Goal: Task Accomplishment & Management: Use online tool/utility

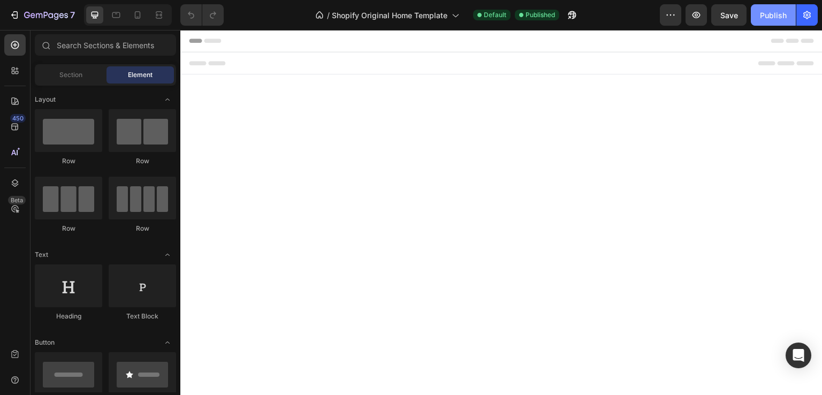
drag, startPoint x: 767, startPoint y: 11, endPoint x: 614, endPoint y: 1, distance: 153.5
click at [767, 11] on div "Publish" at bounding box center [773, 15] width 27 height 11
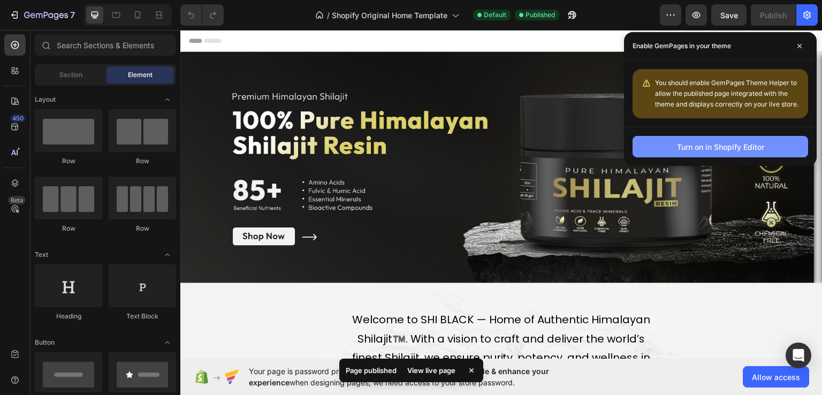
click at [737, 146] on div "Turn on in Shopify Editor" at bounding box center [720, 146] width 87 height 11
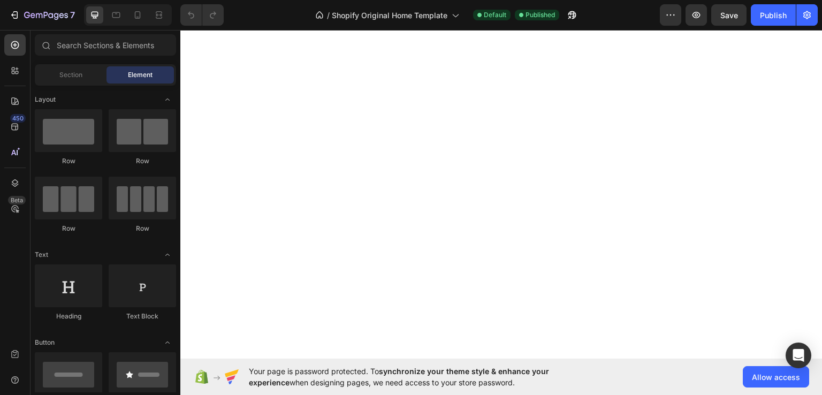
scroll to position [3304, 0]
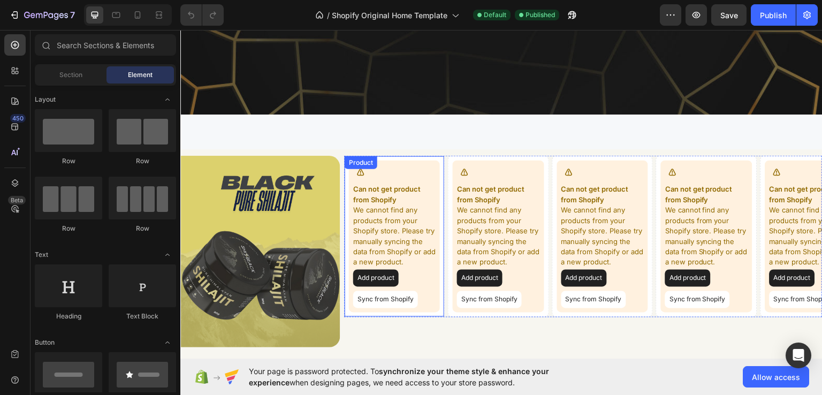
click at [438, 282] on div "Can not get product from Shopify We cannot find any products from your Shopify …" at bounding box center [394, 236] width 91 height 152
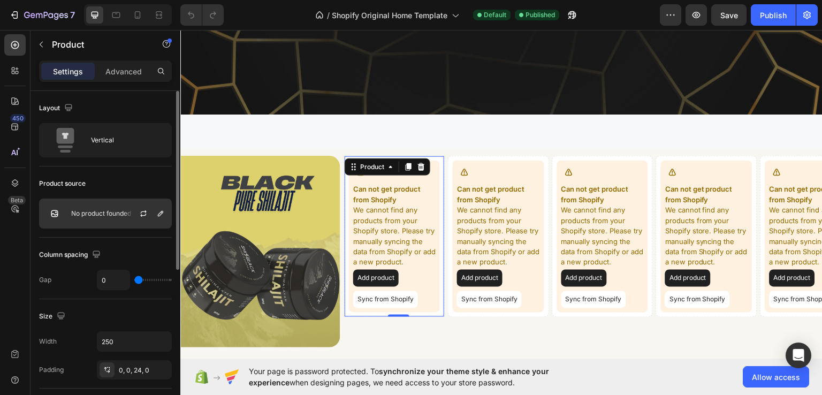
click at [120, 202] on div "No product founded" at bounding box center [105, 214] width 133 height 30
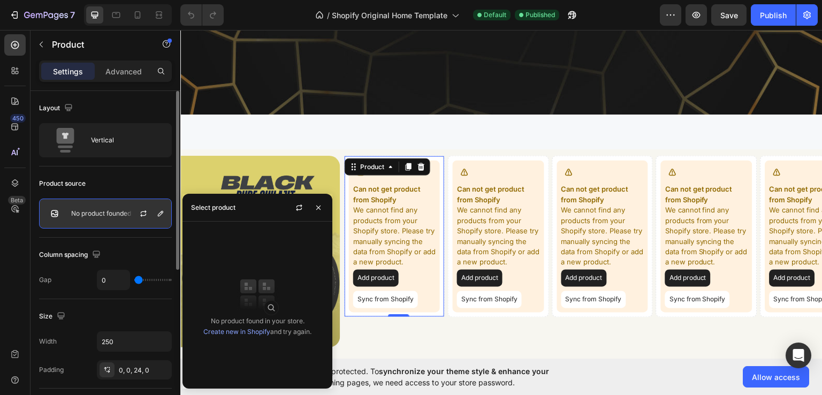
click at [105, 210] on p "No product founded" at bounding box center [101, 213] width 60 height 7
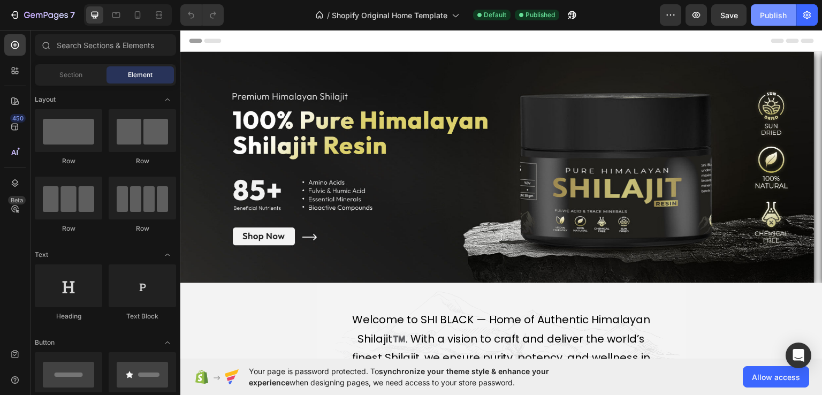
click at [783, 20] on button "Publish" at bounding box center [773, 14] width 45 height 21
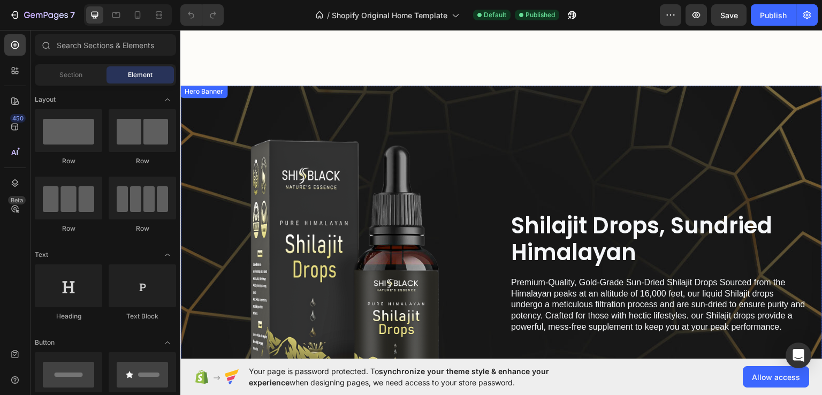
scroll to position [4122, 0]
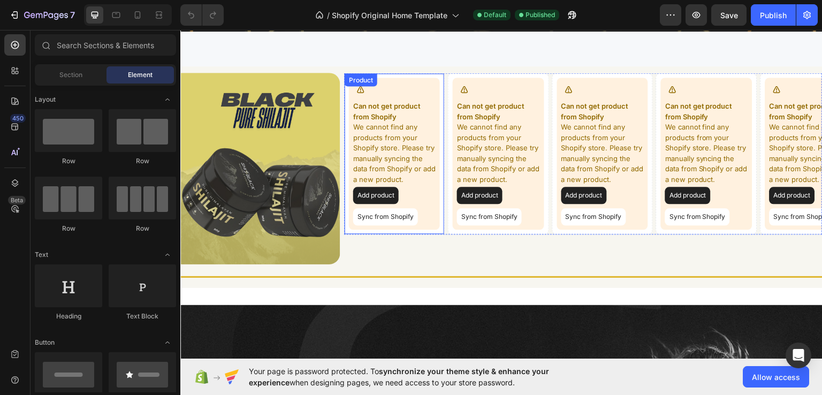
click at [439, 206] on div "Can not get product from Shopify We cannot find any products from your Shopify …" at bounding box center [394, 153] width 101 height 162
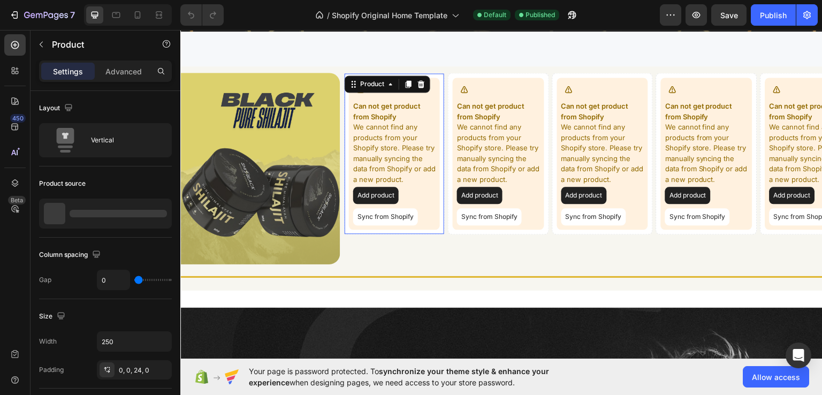
click at [425, 202] on div "Add product Sync from Shopify" at bounding box center [394, 205] width 82 height 39
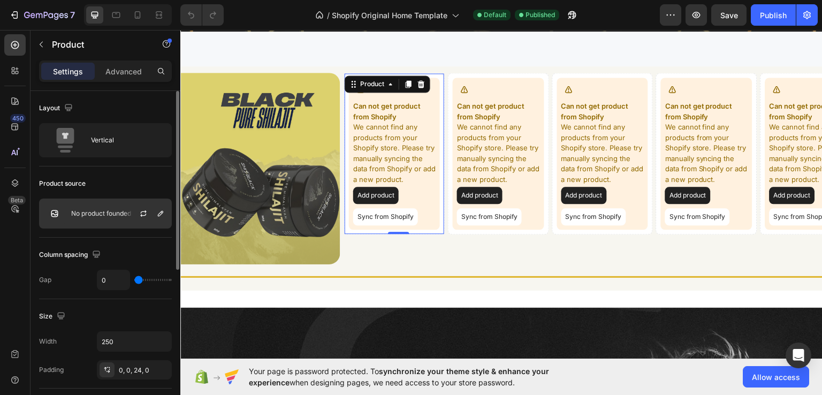
click at [77, 199] on div "No product founded" at bounding box center [105, 214] width 133 height 30
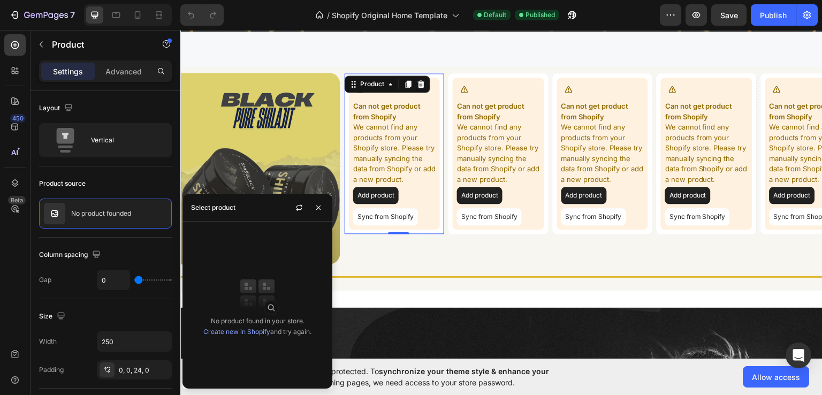
click at [395, 221] on button "Sync from Shopify" at bounding box center [385, 216] width 65 height 17
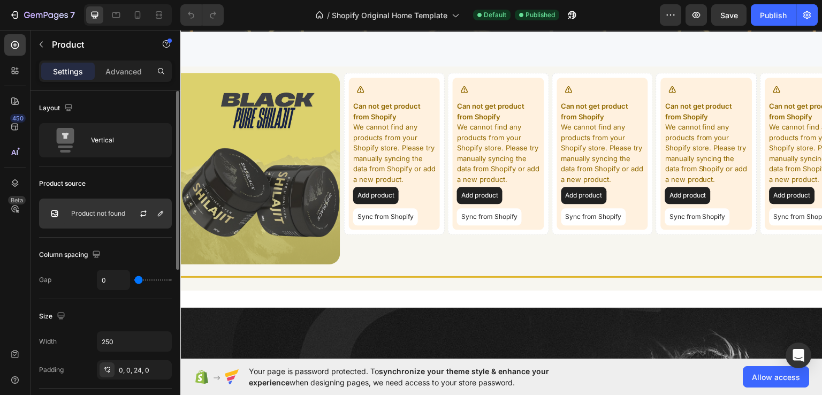
click at [130, 217] on div at bounding box center [147, 213] width 47 height 29
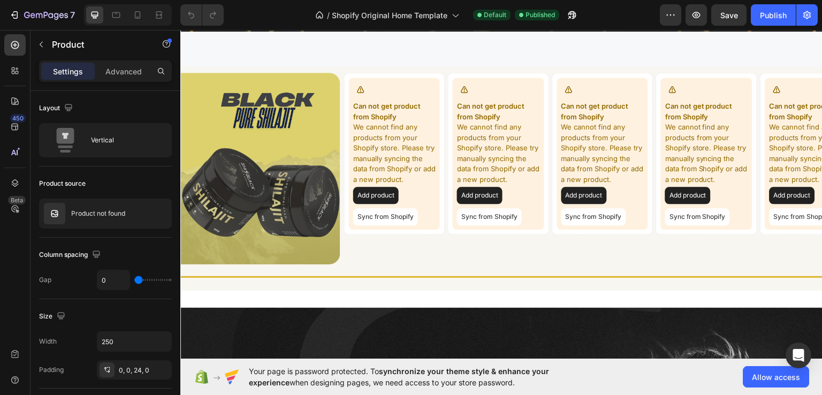
click at [431, 213] on div "Add product Sync from Shopify" at bounding box center [394, 205] width 82 height 39
click at [423, 205] on div "Add product Sync from Shopify" at bounding box center [394, 205] width 82 height 39
click at [414, 200] on div "Add product Sync from Shopify" at bounding box center [394, 205] width 82 height 39
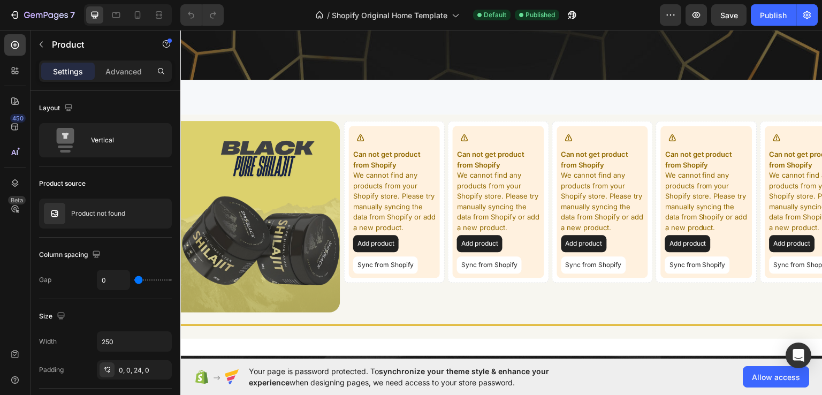
scroll to position [4069, 0]
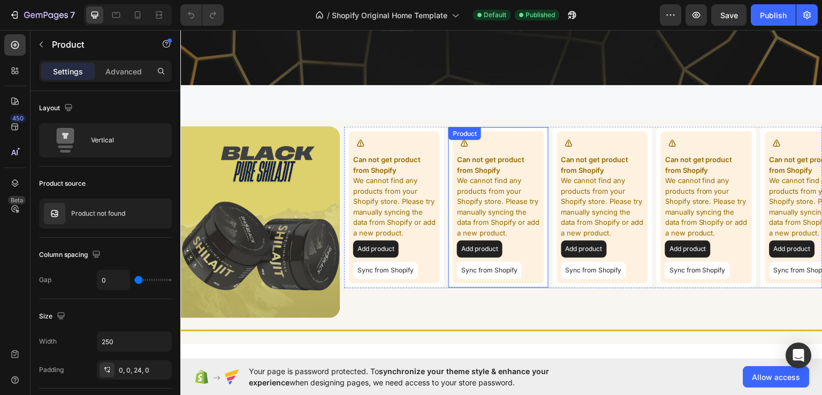
click at [528, 247] on div "Add product Sync from Shopify" at bounding box center [498, 259] width 82 height 39
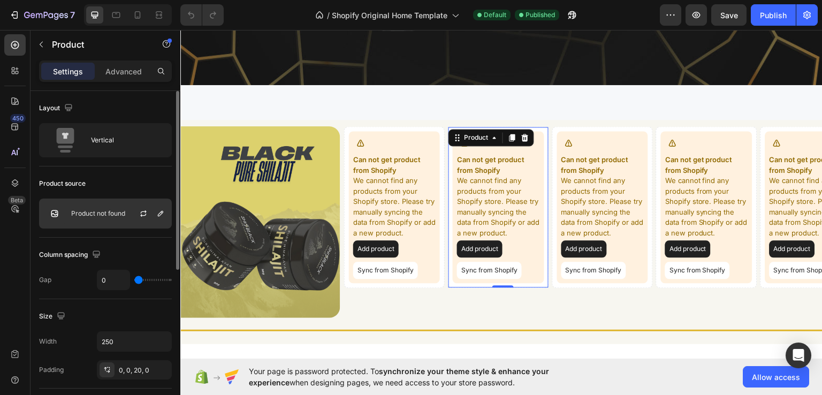
click at [135, 214] on div at bounding box center [147, 213] width 47 height 29
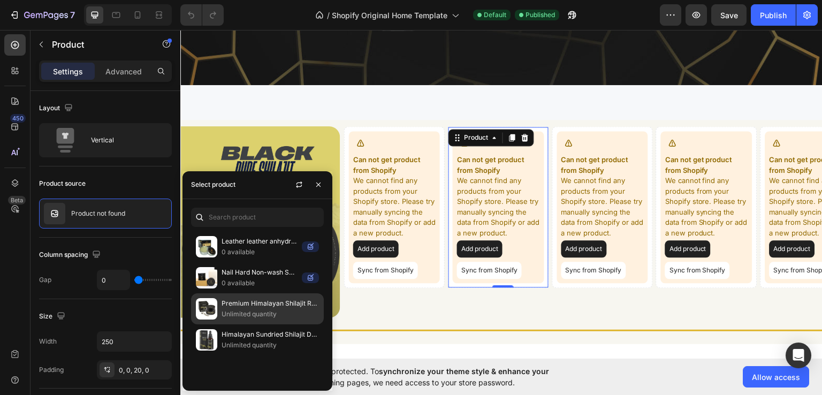
click at [251, 304] on p "Premium Himalayan Shilajit Resin (Sun-Dried)" at bounding box center [270, 303] width 97 height 11
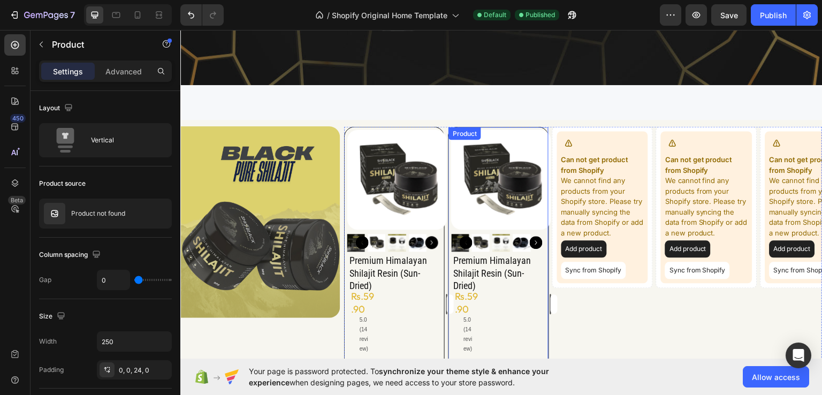
click at [533, 306] on div "Add to cart Add to Cart" at bounding box center [547, 303] width 100 height 20
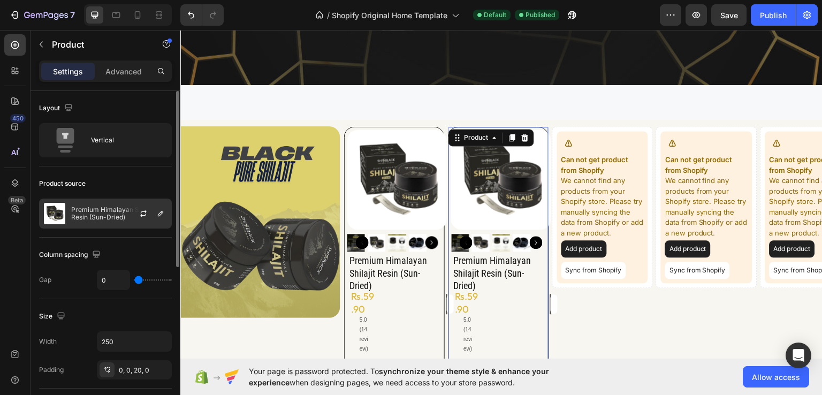
click at [124, 213] on div at bounding box center [147, 213] width 47 height 29
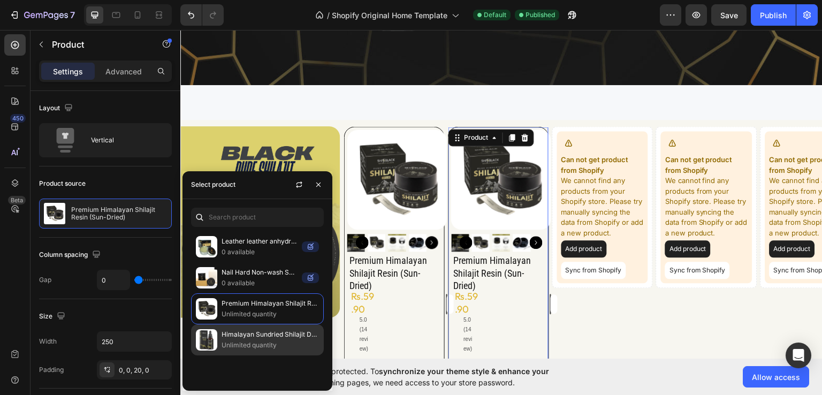
click at [243, 332] on p "Himalayan Sundried Shilajit Drops 30mL" at bounding box center [270, 334] width 97 height 11
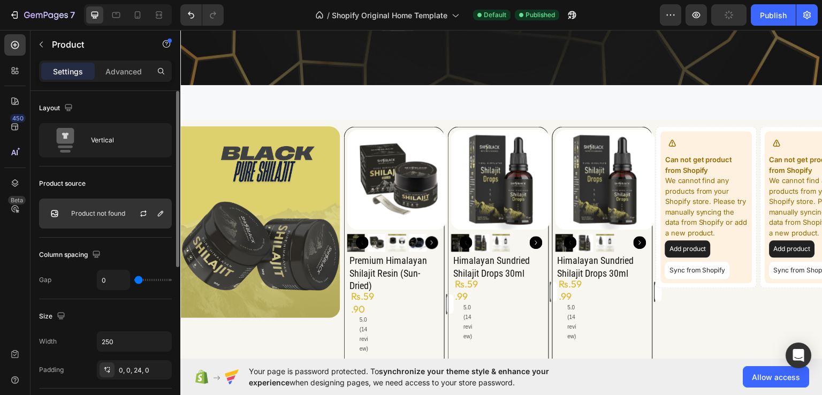
click at [131, 209] on div at bounding box center [147, 213] width 47 height 29
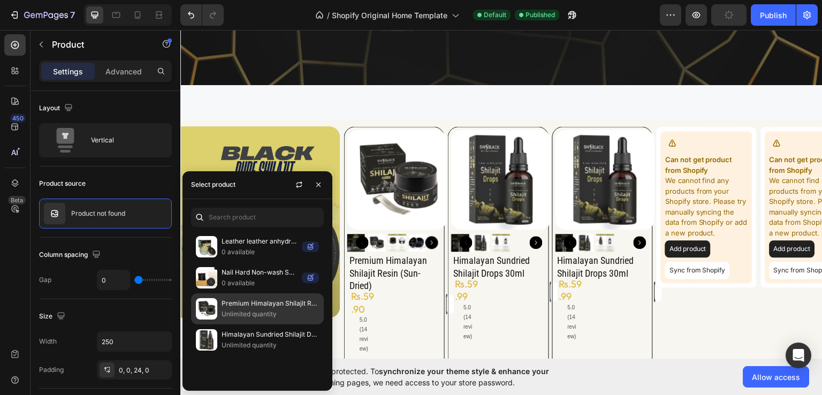
drag, startPoint x: 244, startPoint y: 311, endPoint x: 355, endPoint y: 271, distance: 117.7
click at [244, 311] on p "Unlimited quantity" at bounding box center [270, 314] width 97 height 11
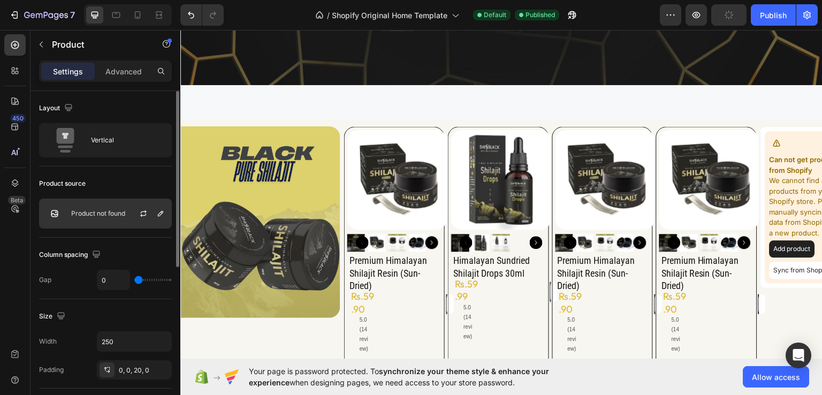
click at [121, 217] on div "Product not found" at bounding box center [105, 214] width 133 height 30
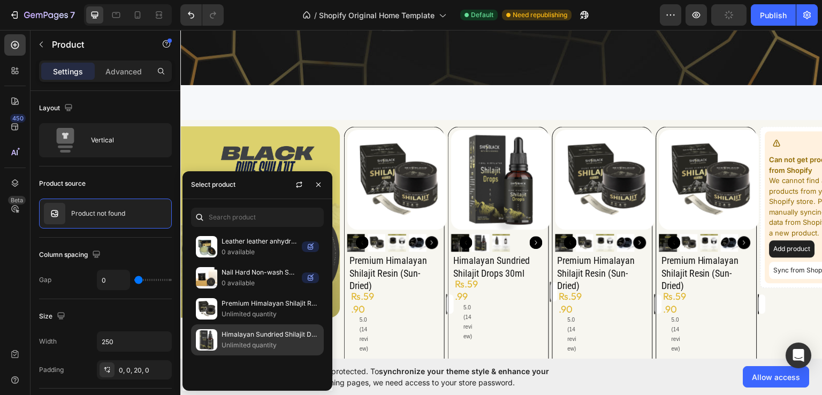
click at [244, 328] on div "Himalayan Sundried Shilajit Drops 30mL Unlimited quantity" at bounding box center [257, 339] width 133 height 31
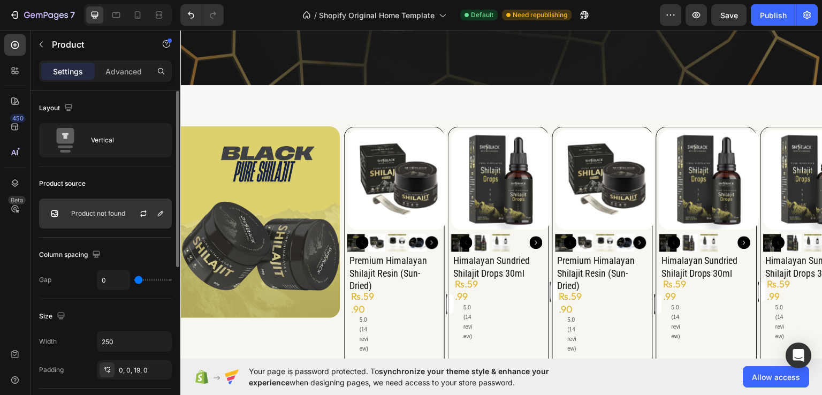
click at [92, 218] on div "Product not found" at bounding box center [105, 214] width 133 height 30
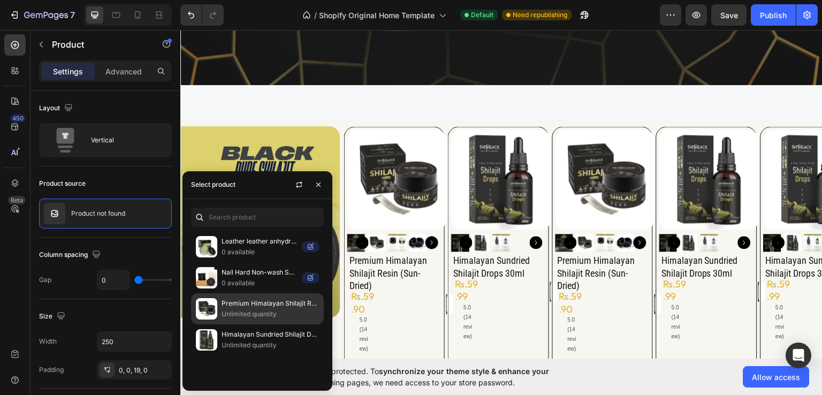
click at [224, 311] on p "Unlimited quantity" at bounding box center [270, 314] width 97 height 11
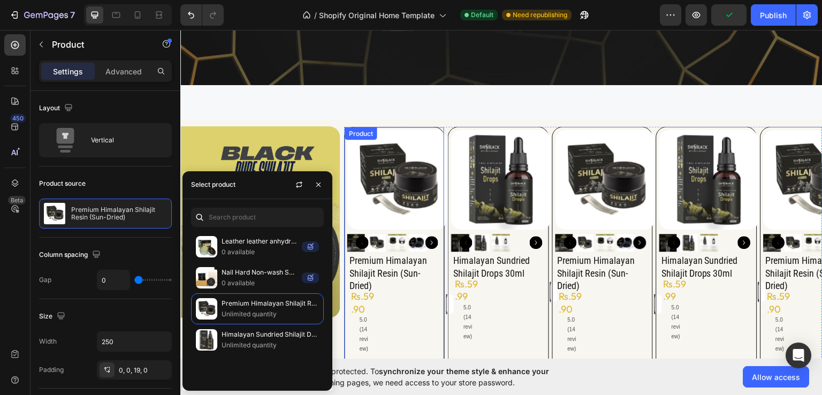
click at [344, 139] on div "Product Images premium himalayan shilajit resin (sun-dried) Product Title Add t…" at bounding box center [394, 279] width 101 height 306
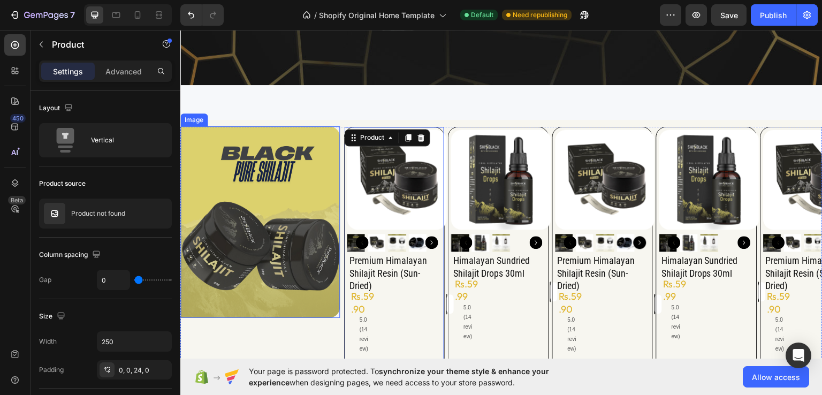
click at [339, 132] on div "Image Product Images premium himalayan shilajit resin (sun-dried) Product Title…" at bounding box center [501, 279] width 642 height 306
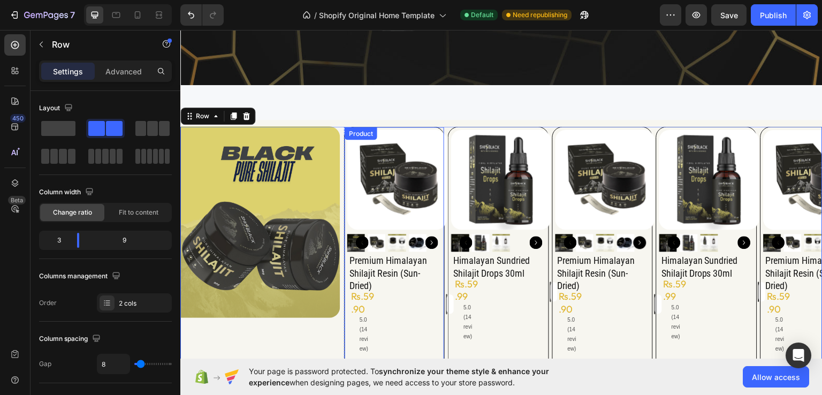
click at [347, 133] on div "Product" at bounding box center [361, 133] width 28 height 10
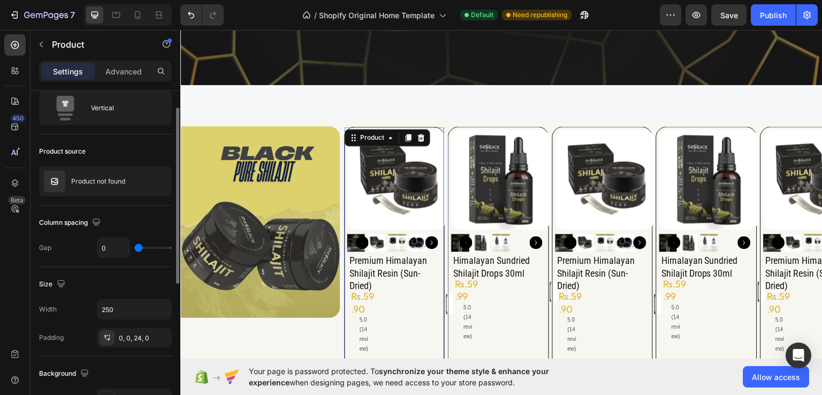
scroll to position [0, 0]
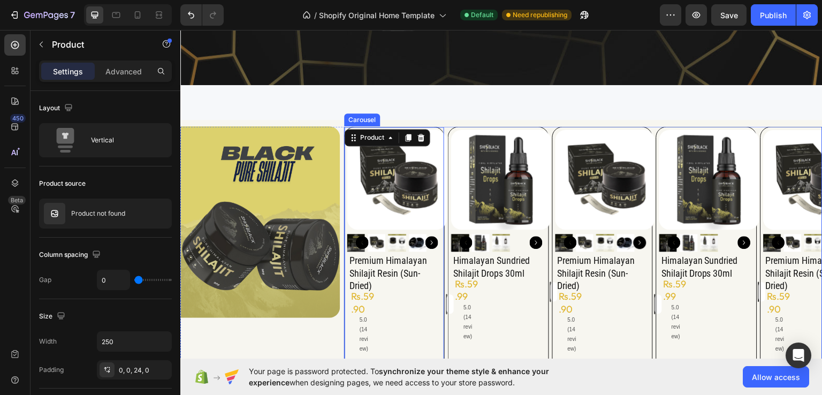
click at [445, 128] on div "Product Images premium himalayan shilajit resin (sun-dried) Product Title Add t…" at bounding box center [583, 279] width 479 height 306
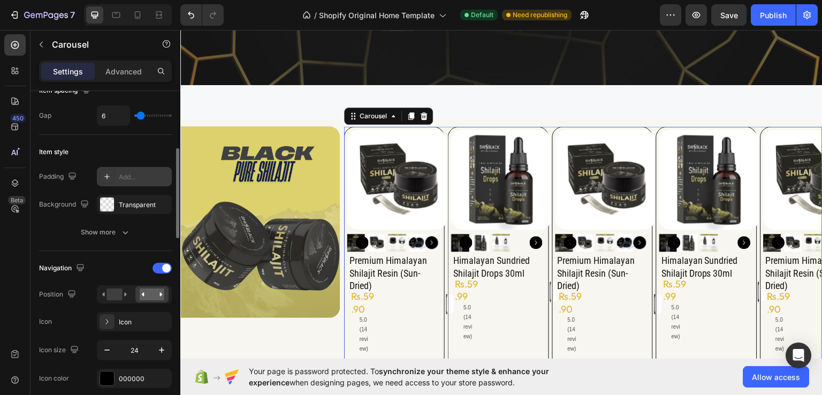
scroll to position [107, 0]
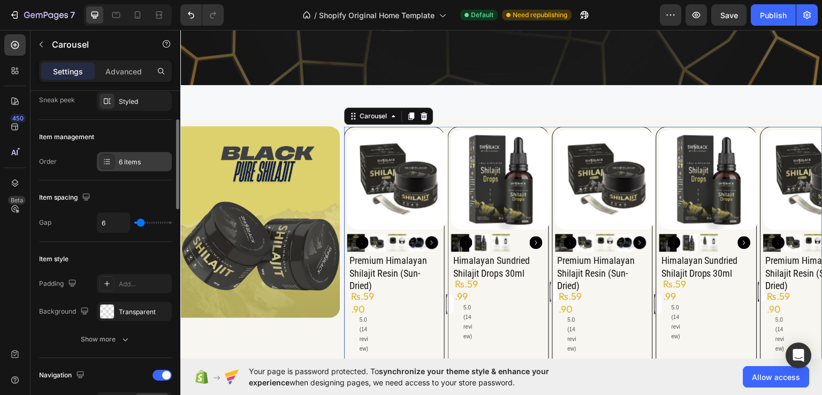
click at [135, 153] on div "6 items" at bounding box center [134, 161] width 75 height 19
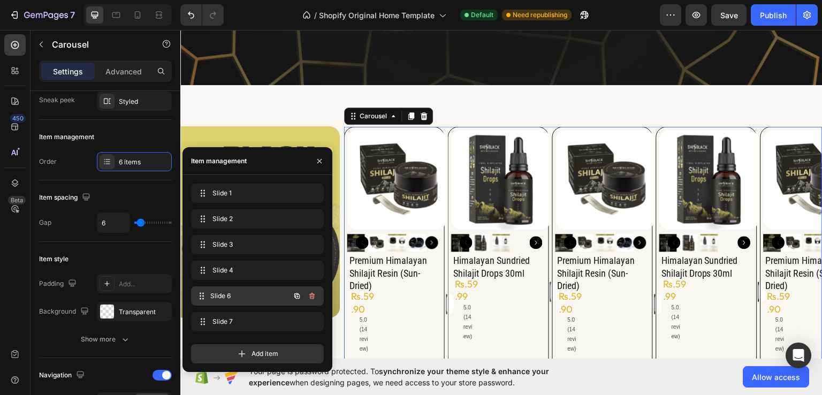
click at [241, 301] on div "Slide 6 Slide 6" at bounding box center [242, 296] width 94 height 15
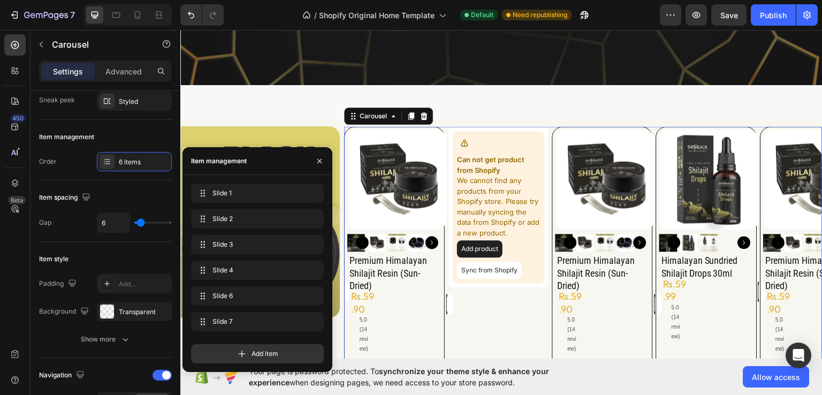
click at [246, 311] on div "Slide 1 Slide 1 Slide 2 Slide 2 Slide 3 Slide 3 Slide 4 Slide 4 Slide 6 Slide 6…" at bounding box center [257, 260] width 133 height 152
click at [242, 318] on span "Slide 7" at bounding box center [256, 322] width 86 height 10
click at [243, 318] on span "Slide 7" at bounding box center [243, 322] width 60 height 10
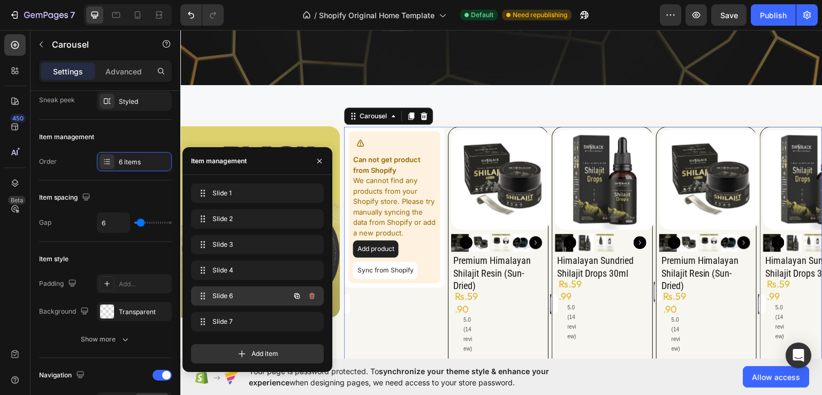
click at [255, 300] on span "Slide 6" at bounding box center [243, 296] width 60 height 10
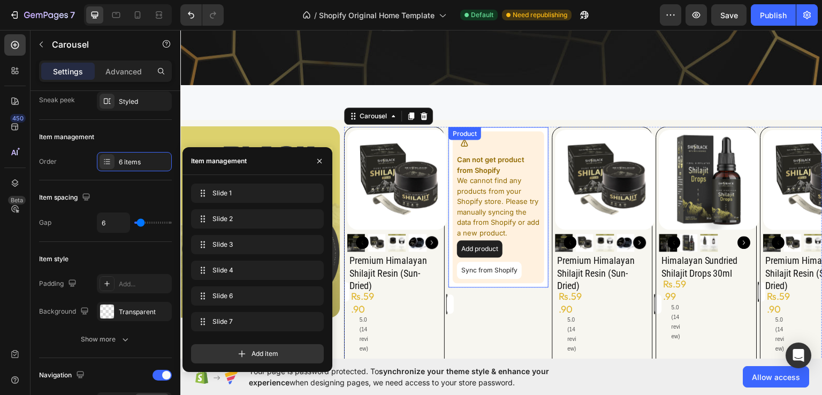
click at [536, 173] on p "Can not get product from Shopify" at bounding box center [498, 164] width 82 height 21
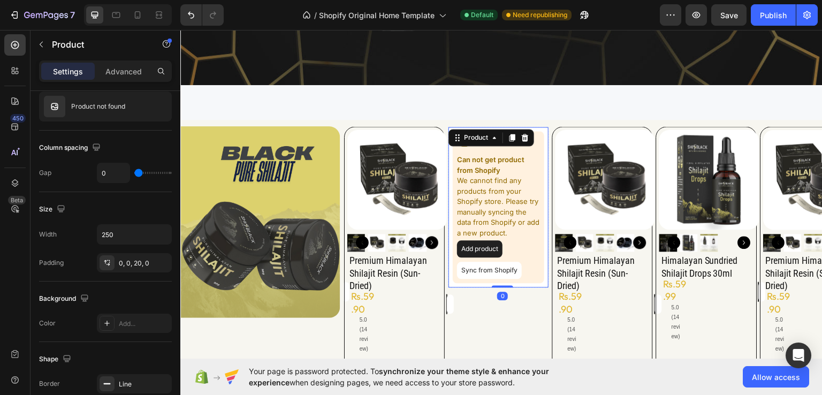
scroll to position [0, 0]
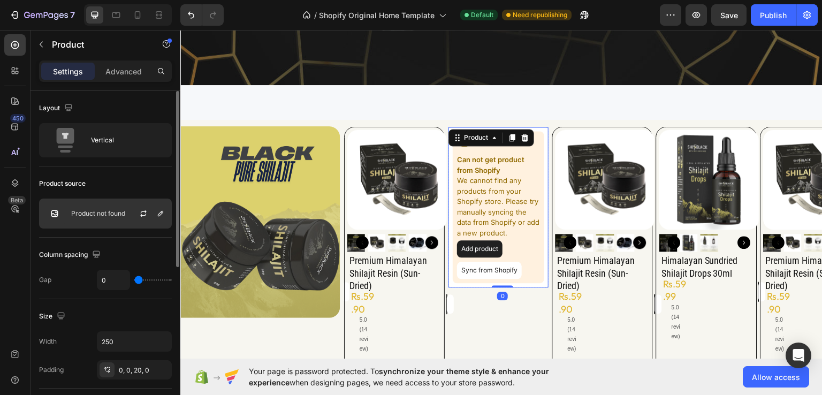
click at [127, 202] on div at bounding box center [147, 213] width 47 height 29
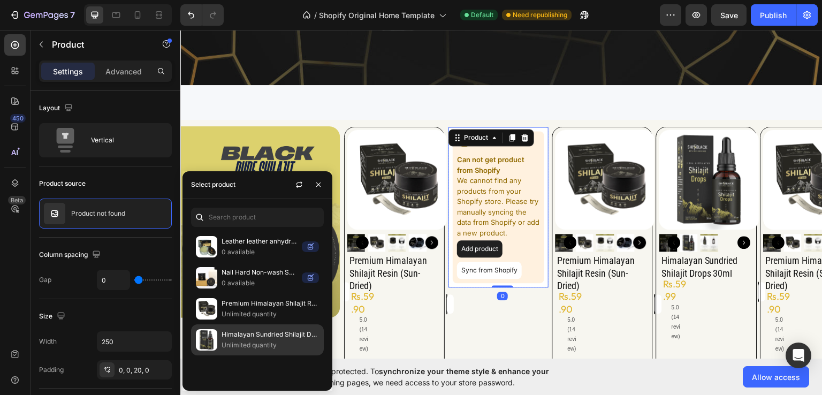
click at [236, 331] on p "Himalayan Sundried Shilajit Drops 30mL" at bounding box center [270, 334] width 97 height 11
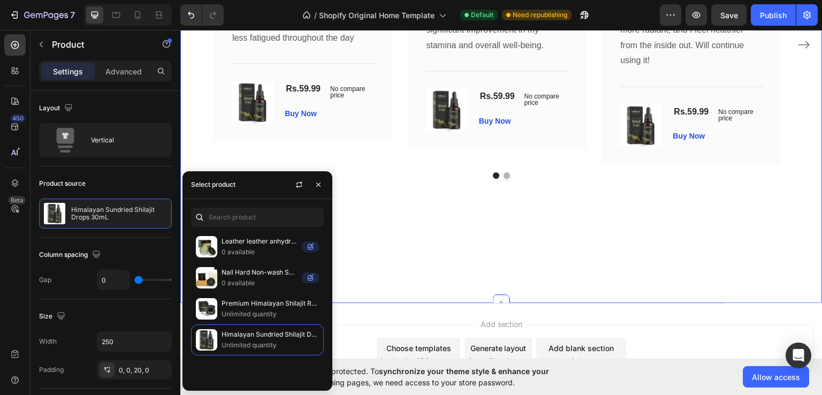
scroll to position [5269, 0]
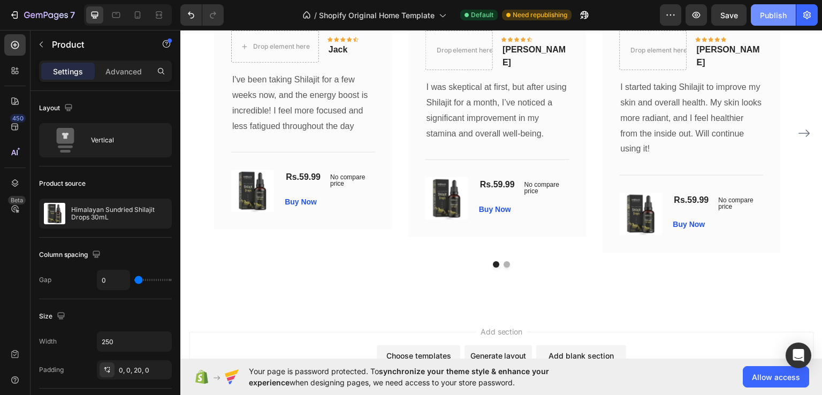
click at [761, 17] on div "Publish" at bounding box center [773, 15] width 27 height 11
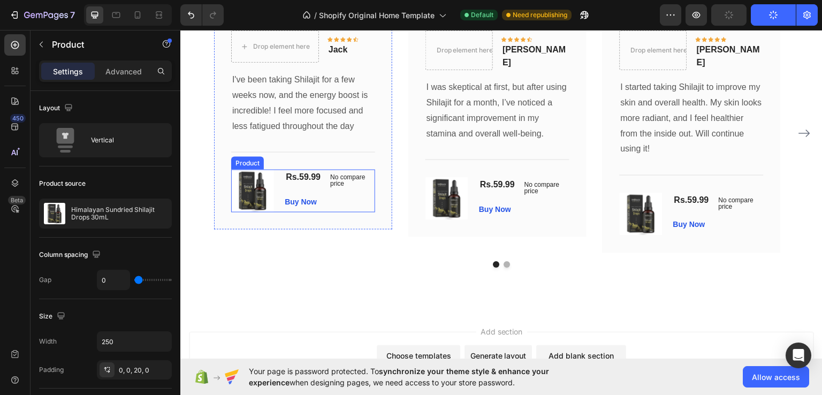
click at [278, 181] on div "(P) Images & Gallery Rs.59.99 (P) Price (P) Price No compare price (P) Price Ro…" at bounding box center [303, 190] width 144 height 43
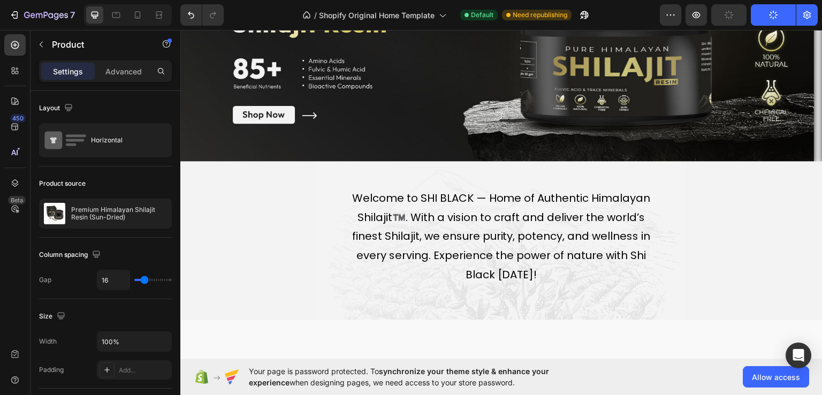
scroll to position [0, 0]
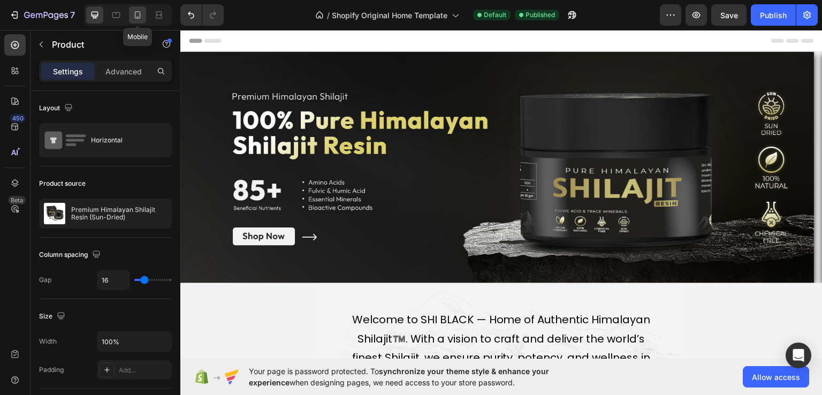
click at [143, 13] on div at bounding box center [137, 14] width 17 height 17
